Goal: Check status: Check status

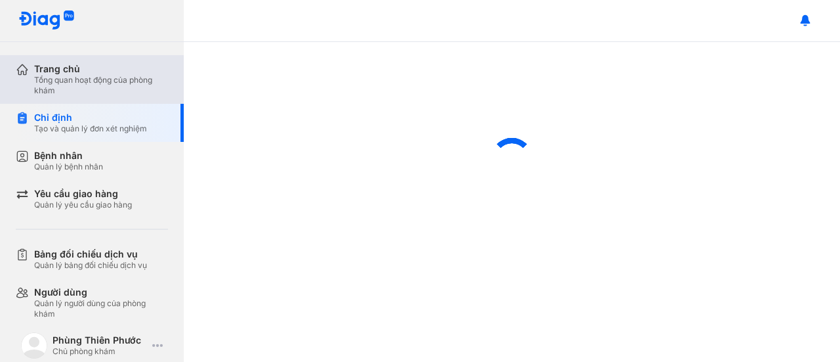
click at [118, 84] on div "Tổng quan hoạt động của phòng khám" at bounding box center [101, 85] width 134 height 21
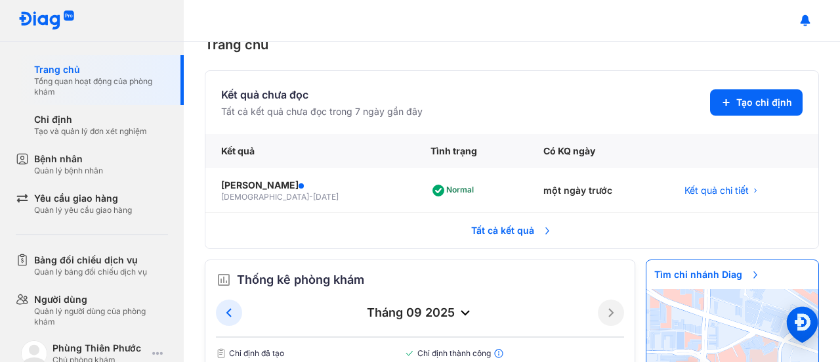
scroll to position [30, 0]
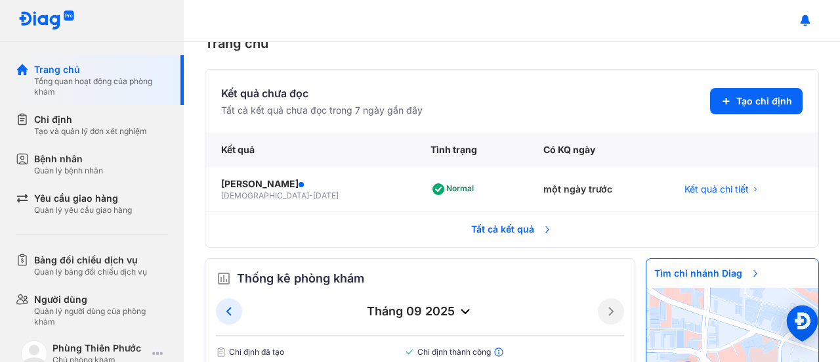
click at [515, 226] on span "Tất cả kết quả" at bounding box center [511, 229] width 97 height 29
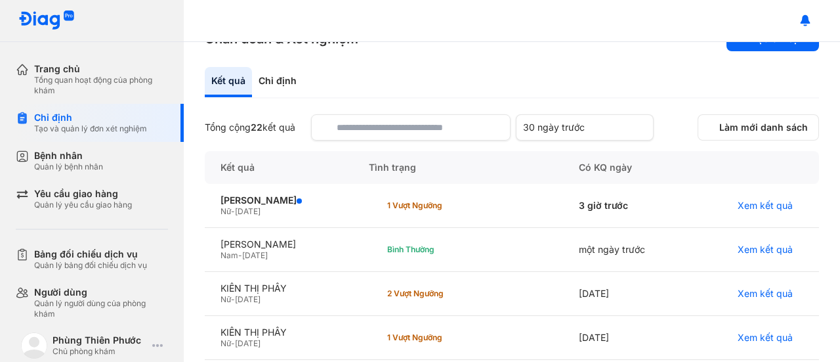
scroll to position [38, 0]
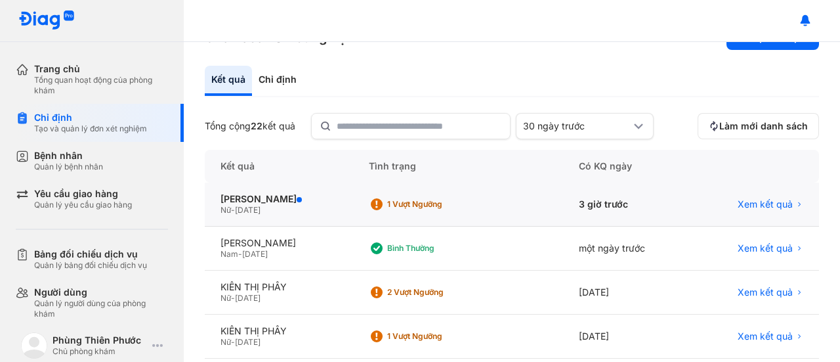
click at [434, 201] on div "1 Vượt ngưỡng" at bounding box center [439, 204] width 105 height 10
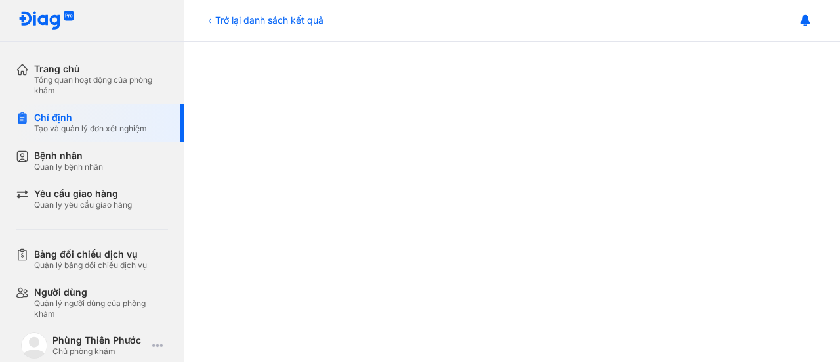
scroll to position [451, 0]
